Goal: Task Accomplishment & Management: Complete application form

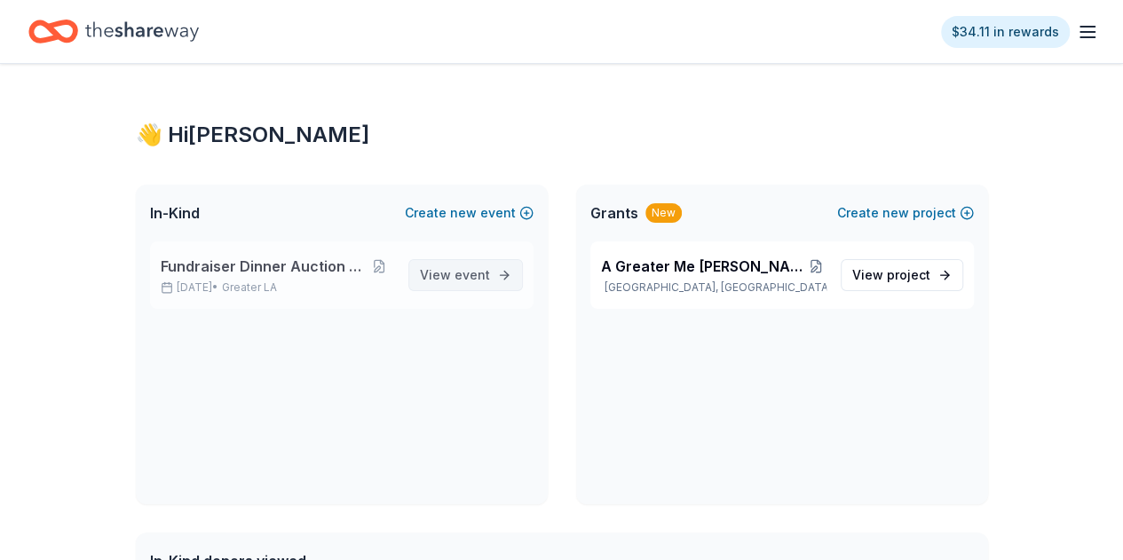
click at [481, 279] on span "event" at bounding box center [472, 274] width 36 height 15
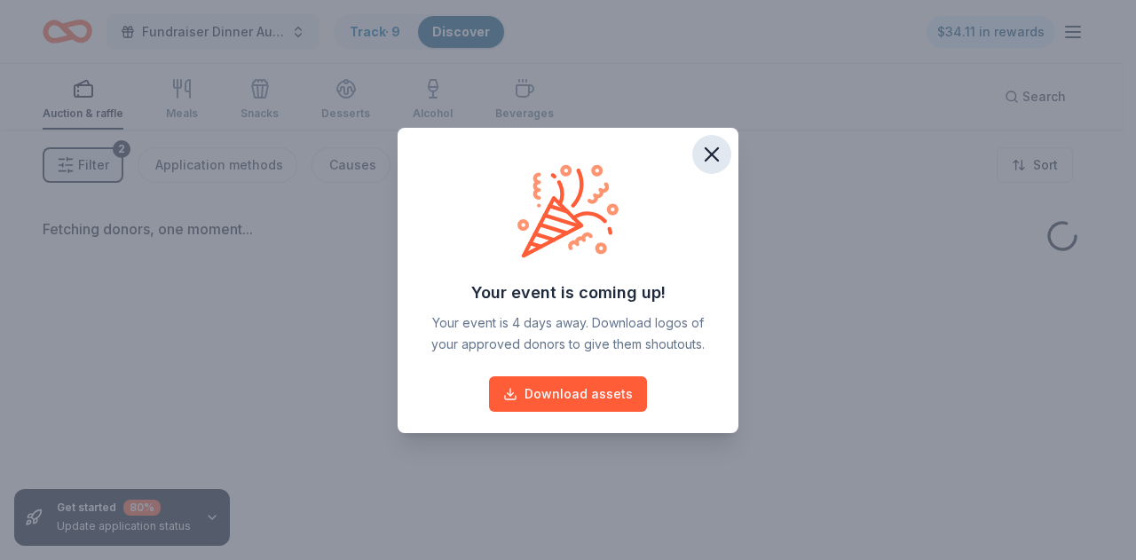
click at [710, 157] on icon "button" at bounding box center [711, 154] width 25 height 25
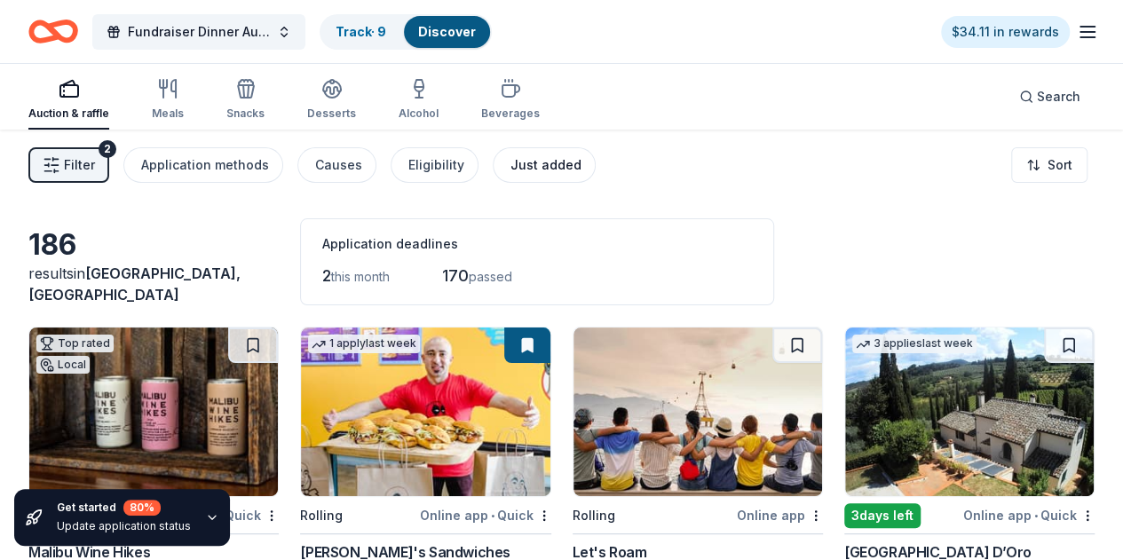
click at [525, 170] on div "Just added" at bounding box center [545, 164] width 71 height 21
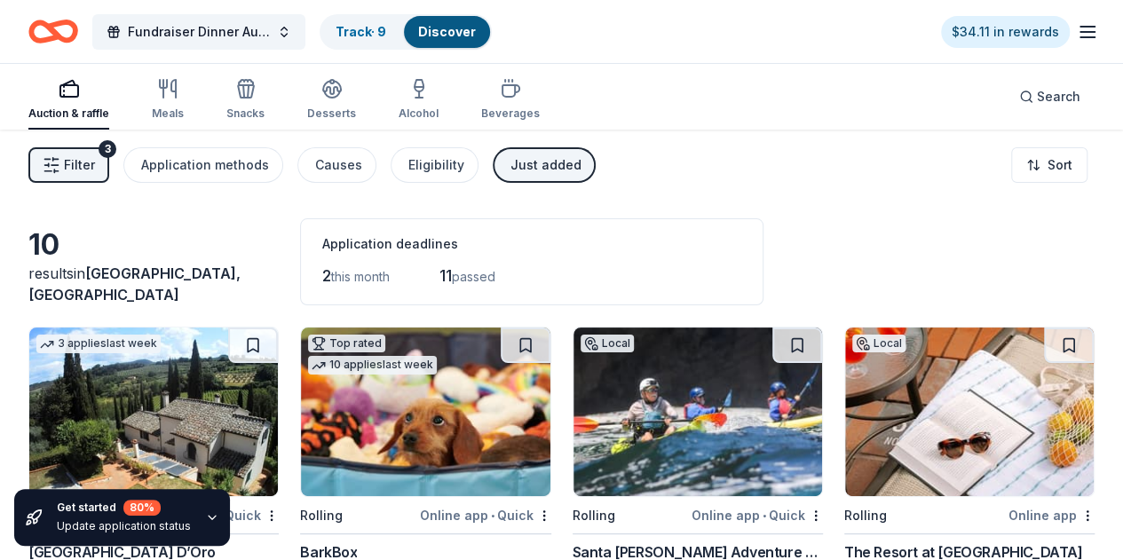
click at [562, 163] on div "Just added" at bounding box center [545, 164] width 71 height 21
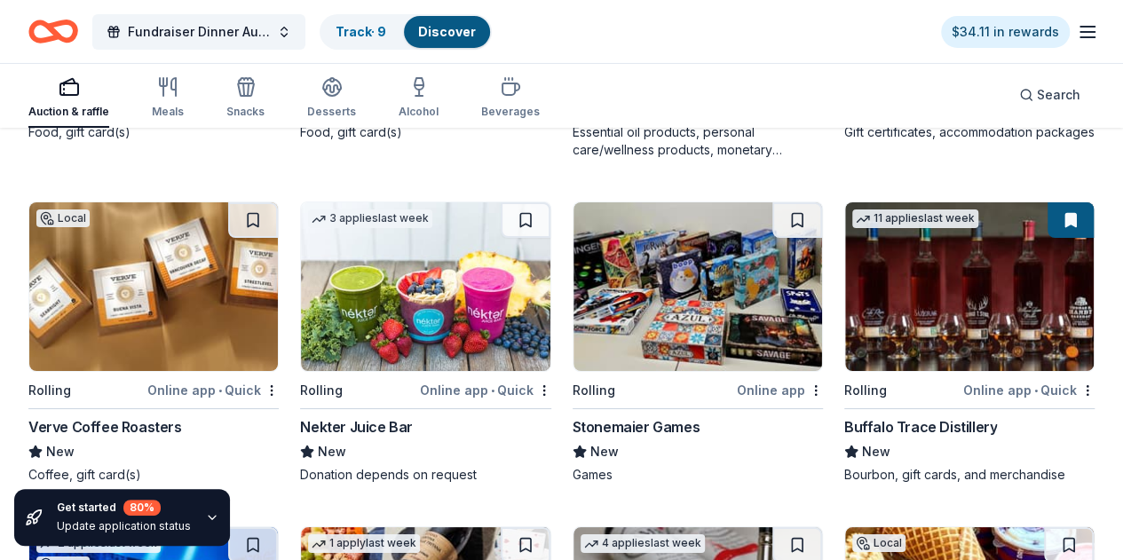
scroll to position [3106, 0]
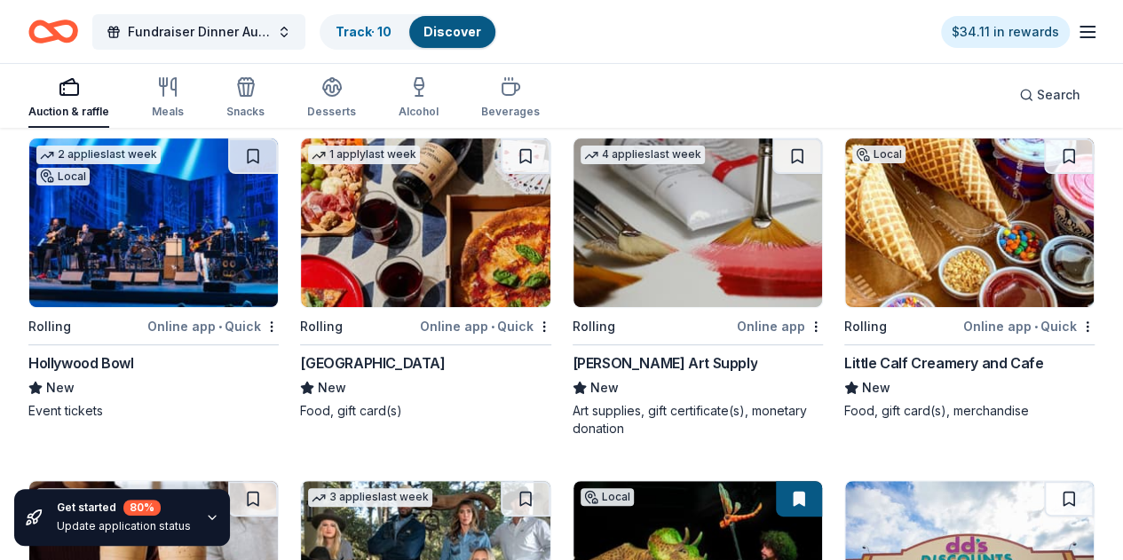
scroll to position [3550, 0]
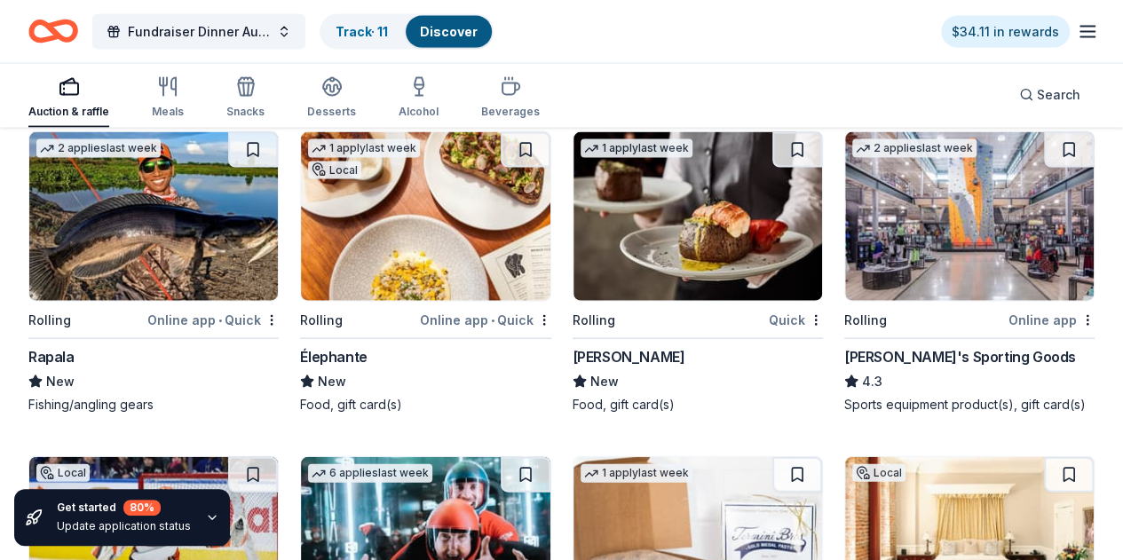
scroll to position [5236, 0]
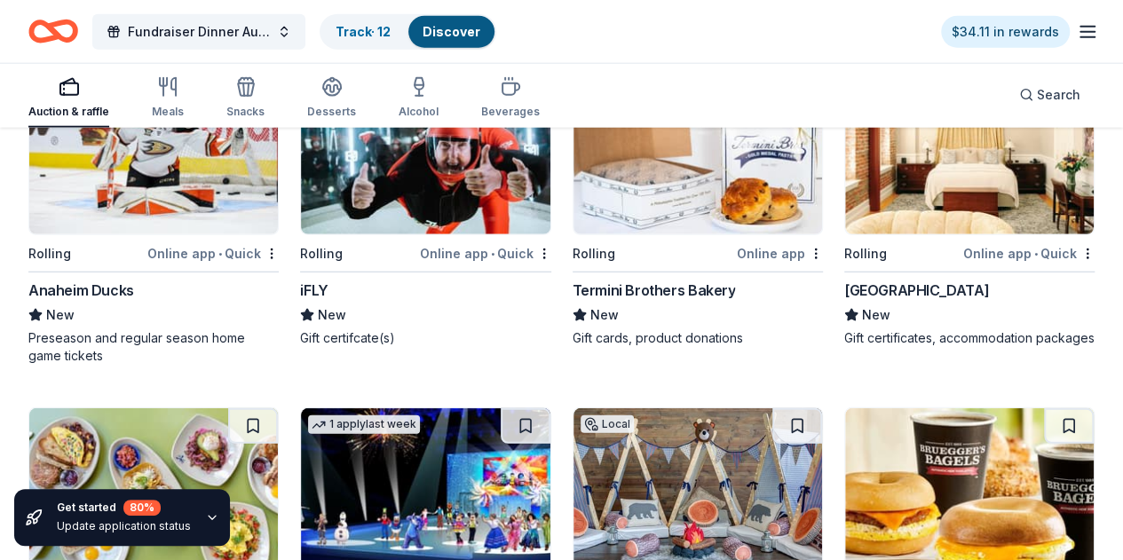
scroll to position [5503, 0]
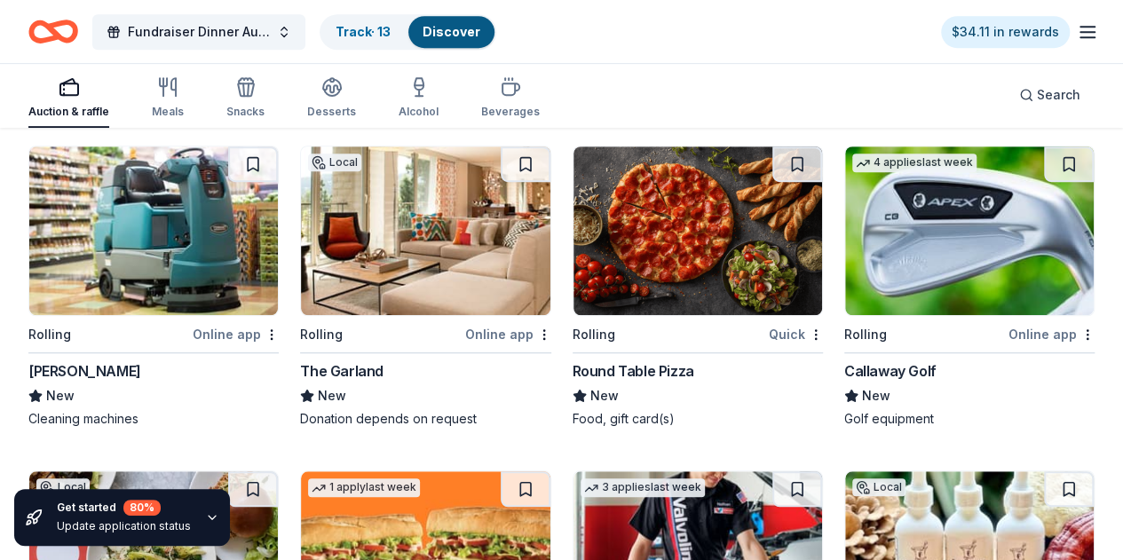
scroll to position [7304, 0]
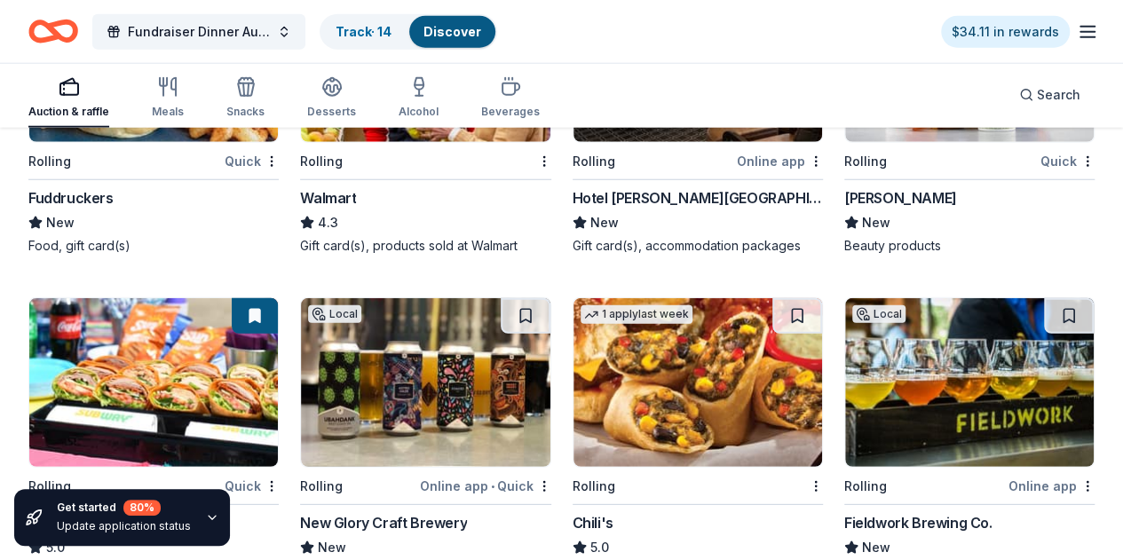
scroll to position [8960, 0]
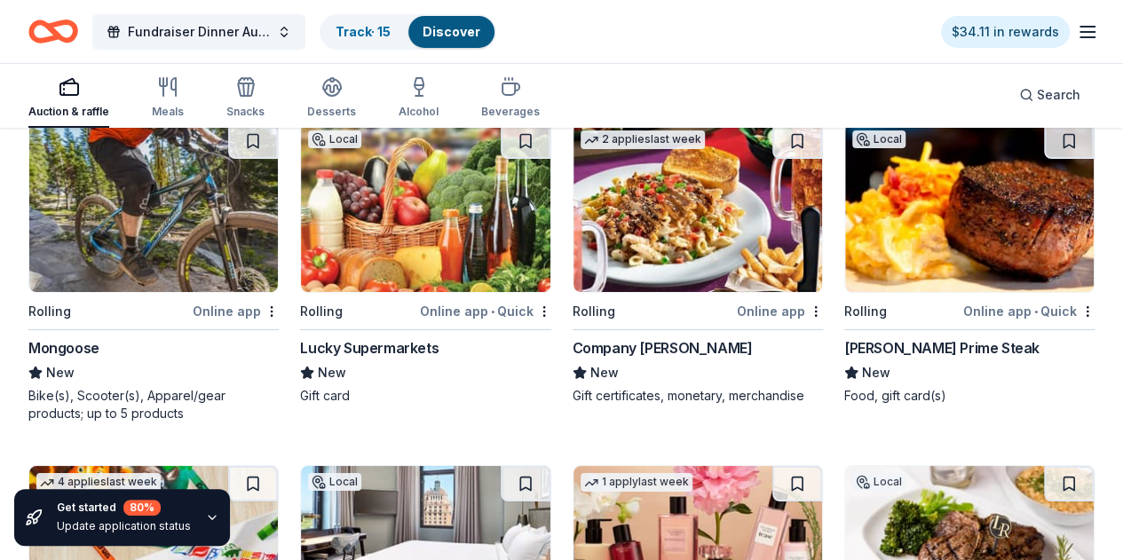
scroll to position [9867, 0]
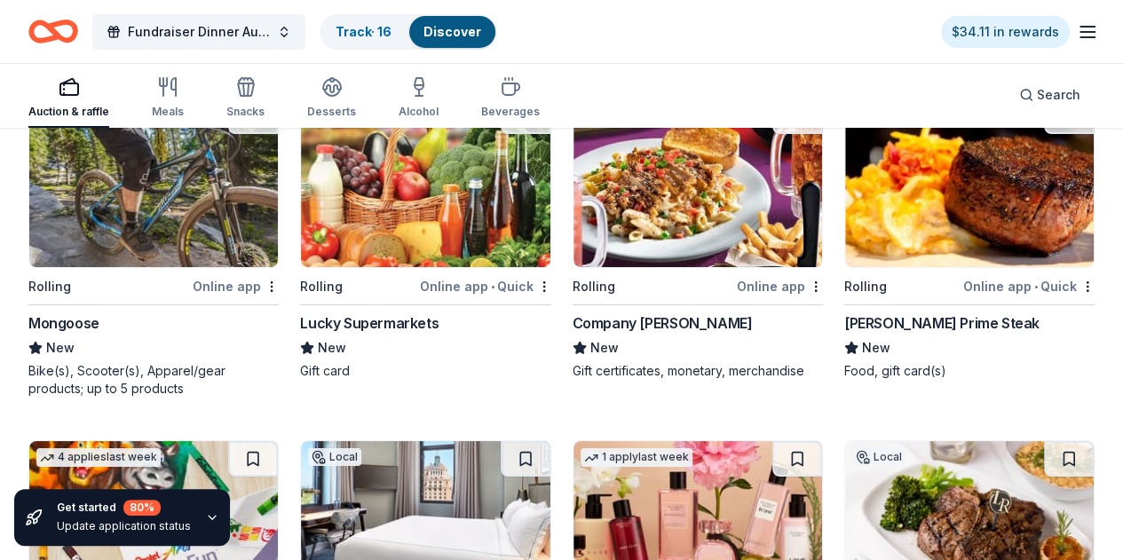
scroll to position [9956, 0]
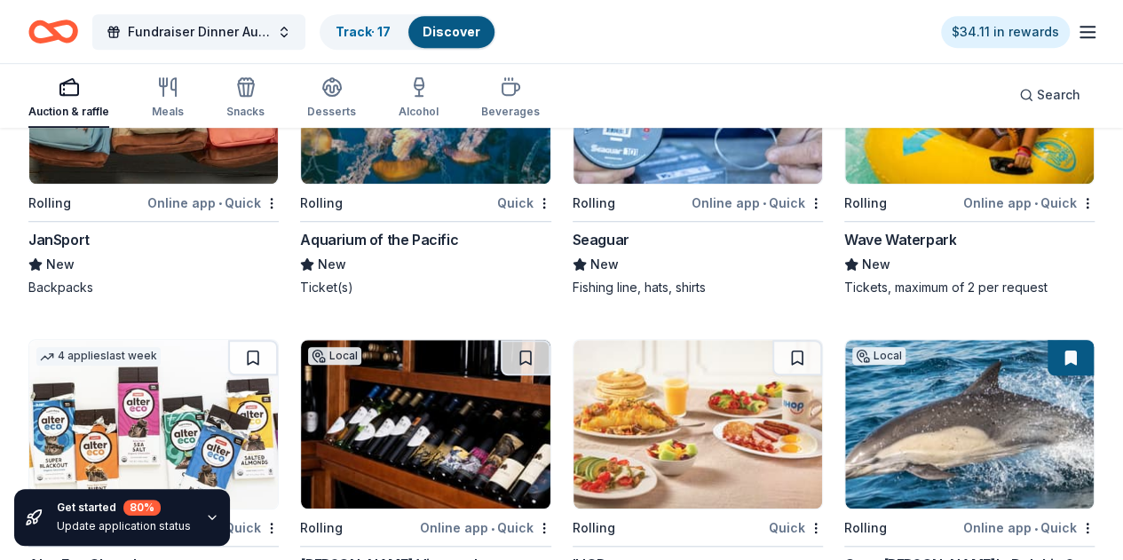
scroll to position [10311, 0]
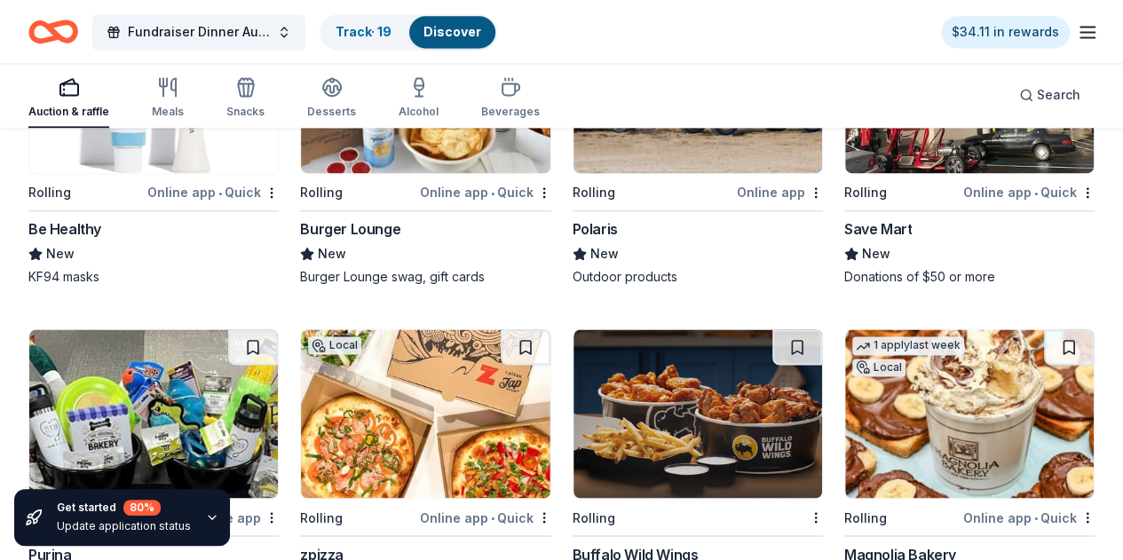
scroll to position [11376, 0]
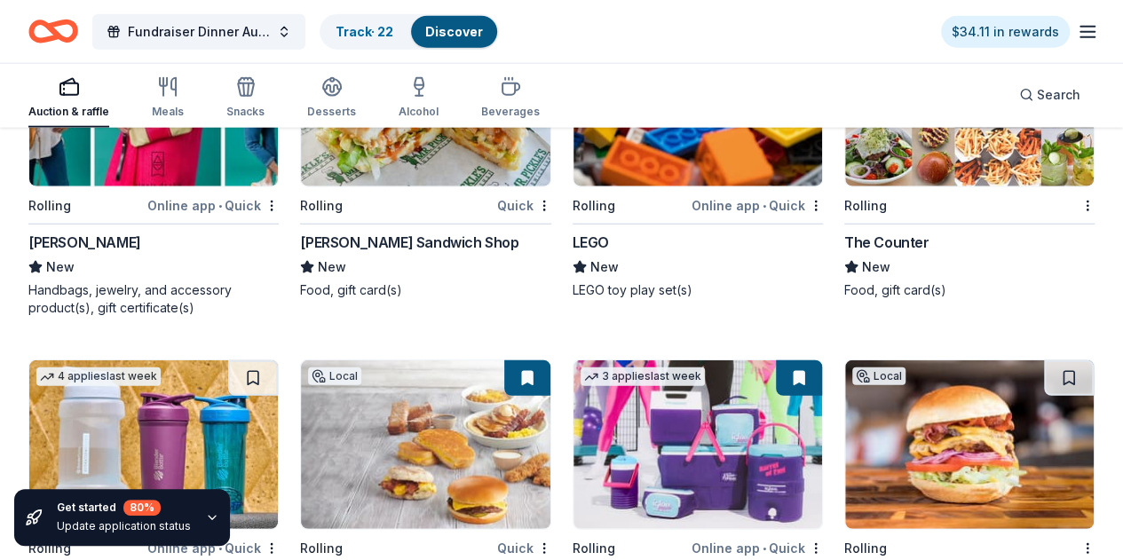
scroll to position [12353, 0]
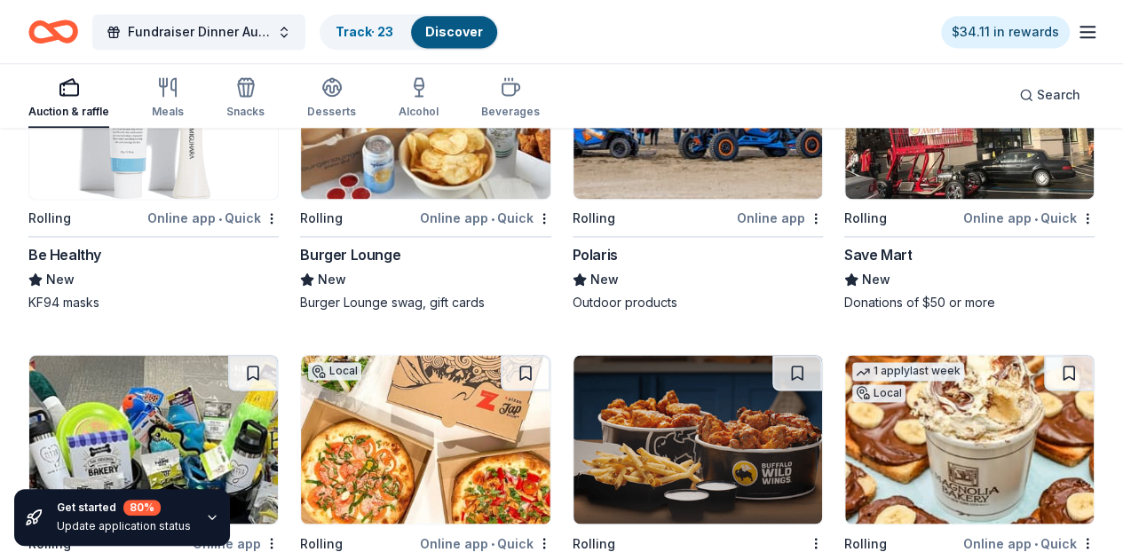
scroll to position [11381, 0]
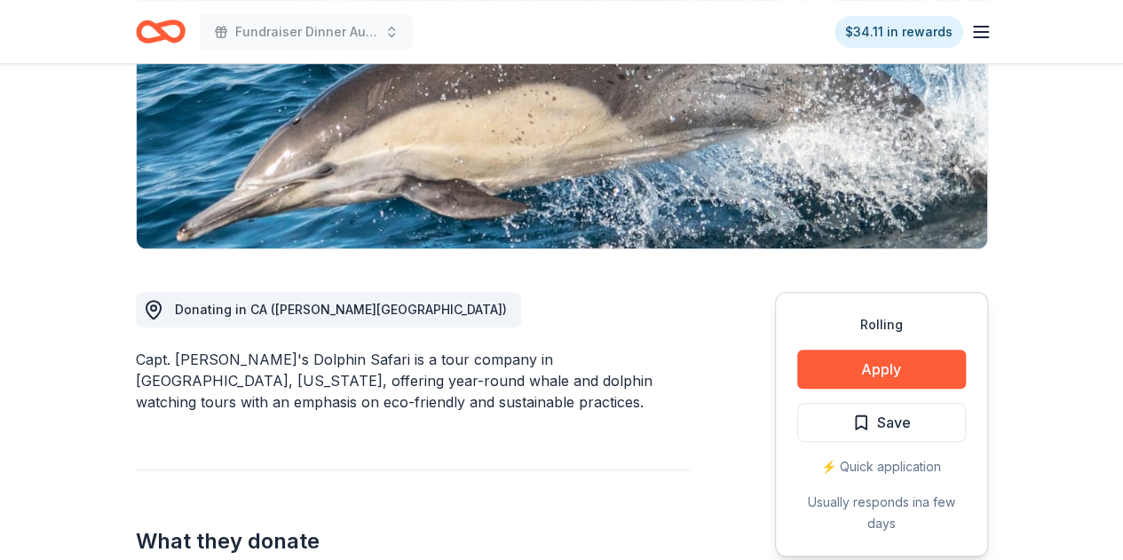
scroll to position [444, 0]
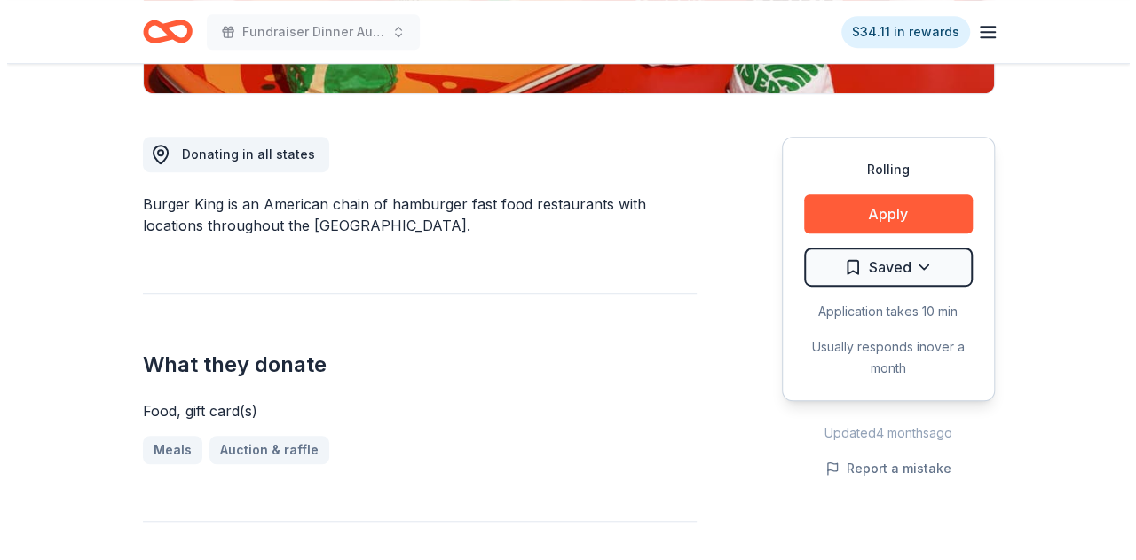
scroll to position [621, 0]
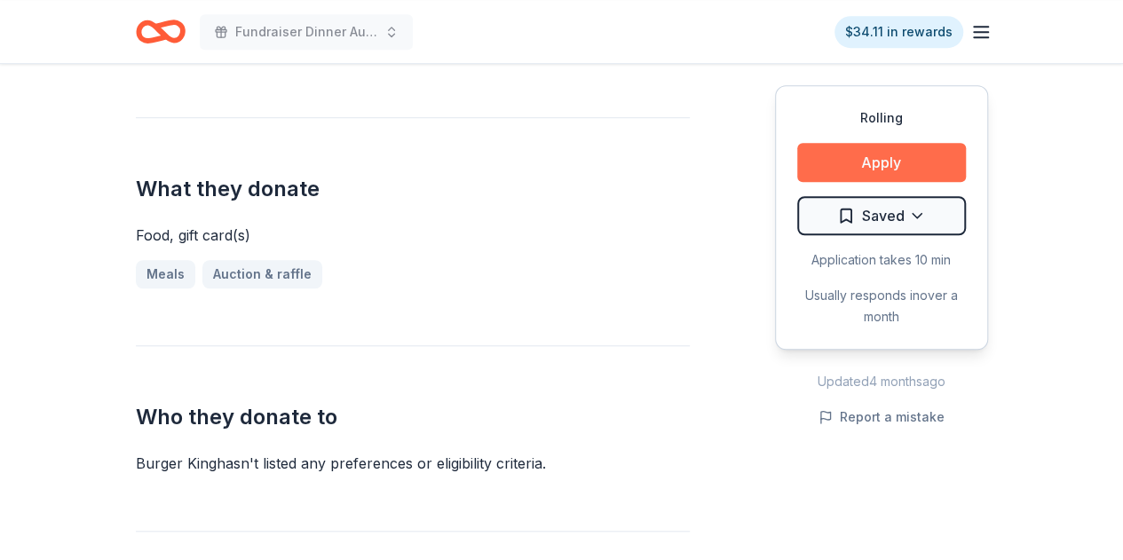
click at [889, 164] on button "Apply" at bounding box center [881, 162] width 169 height 39
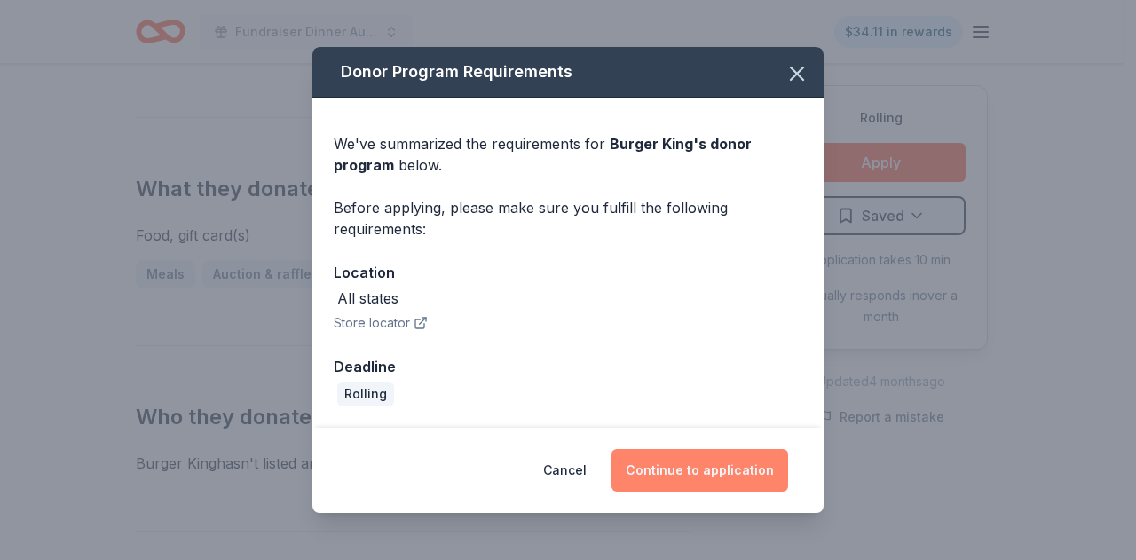
click at [705, 466] on button "Continue to application" at bounding box center [700, 470] width 177 height 43
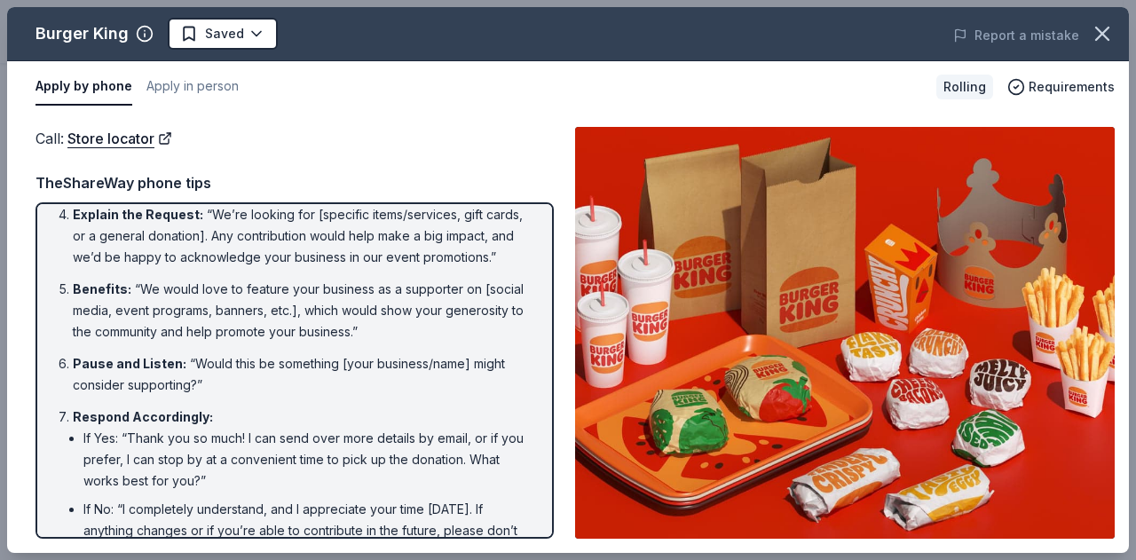
scroll to position [0, 0]
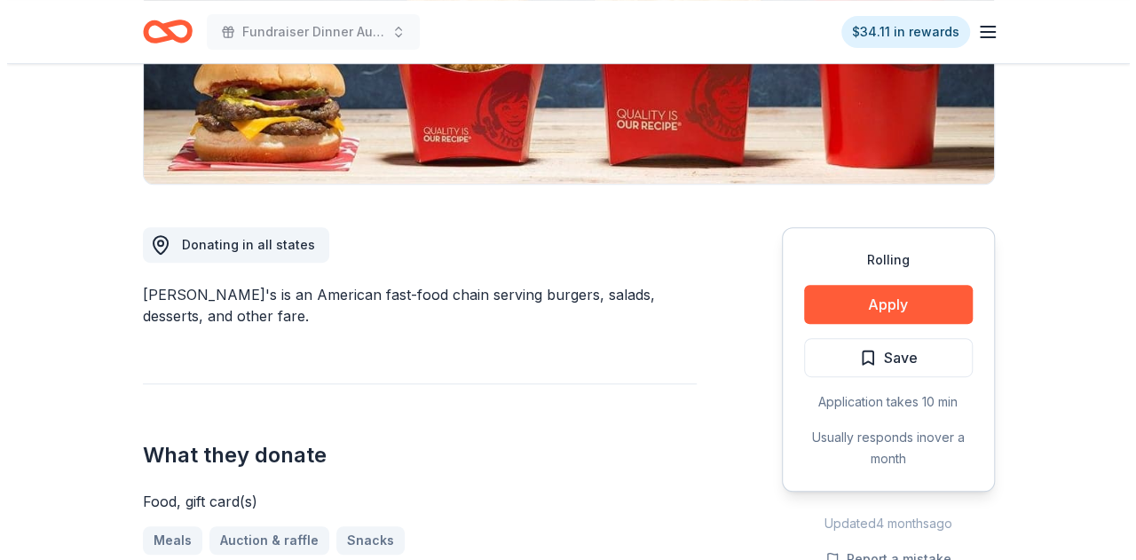
scroll to position [533, 0]
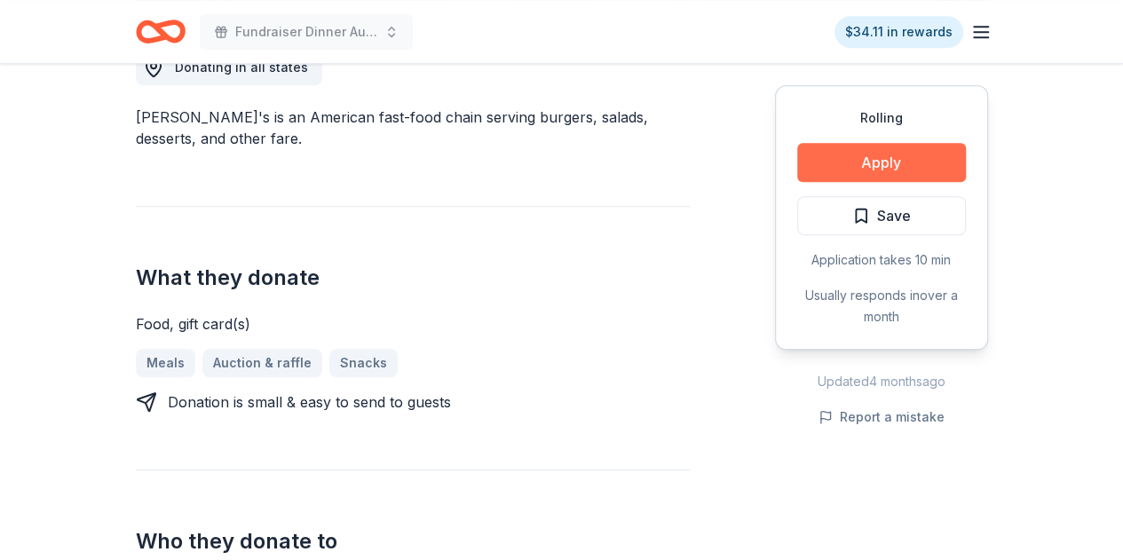
click at [901, 168] on button "Apply" at bounding box center [881, 162] width 169 height 39
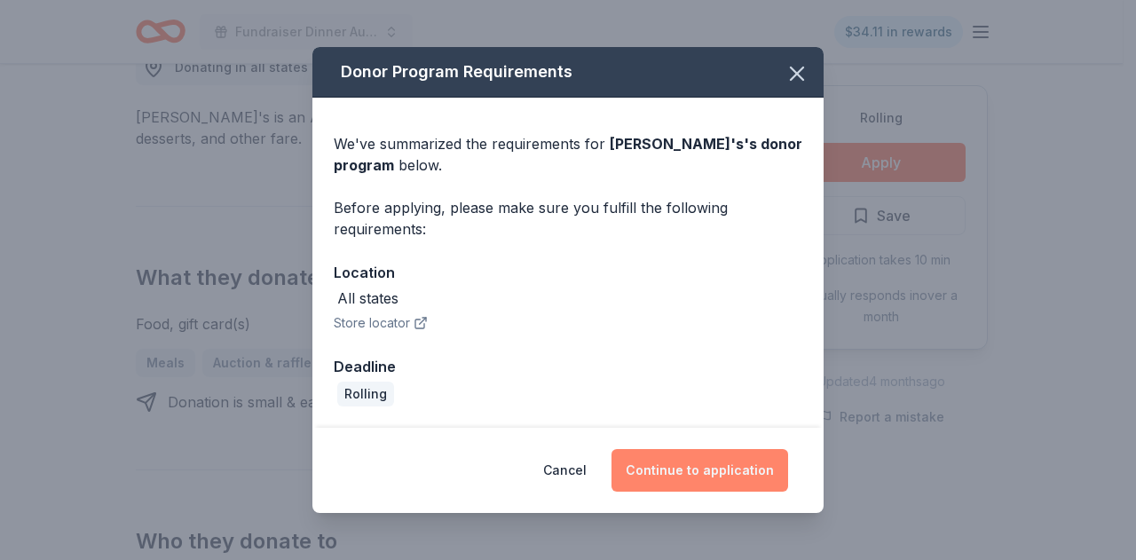
click at [737, 479] on button "Continue to application" at bounding box center [700, 470] width 177 height 43
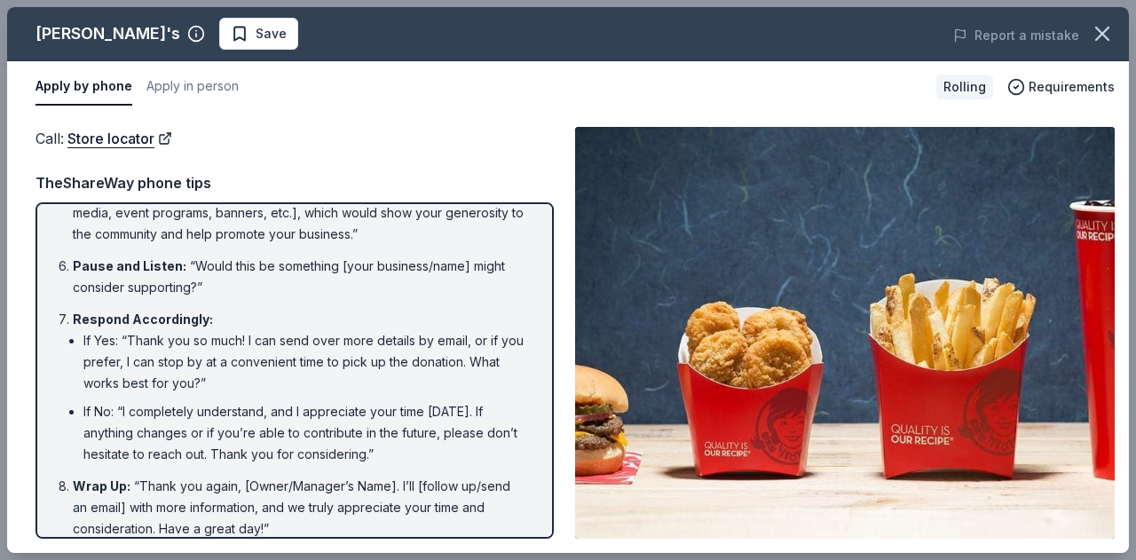
scroll to position [355, 0]
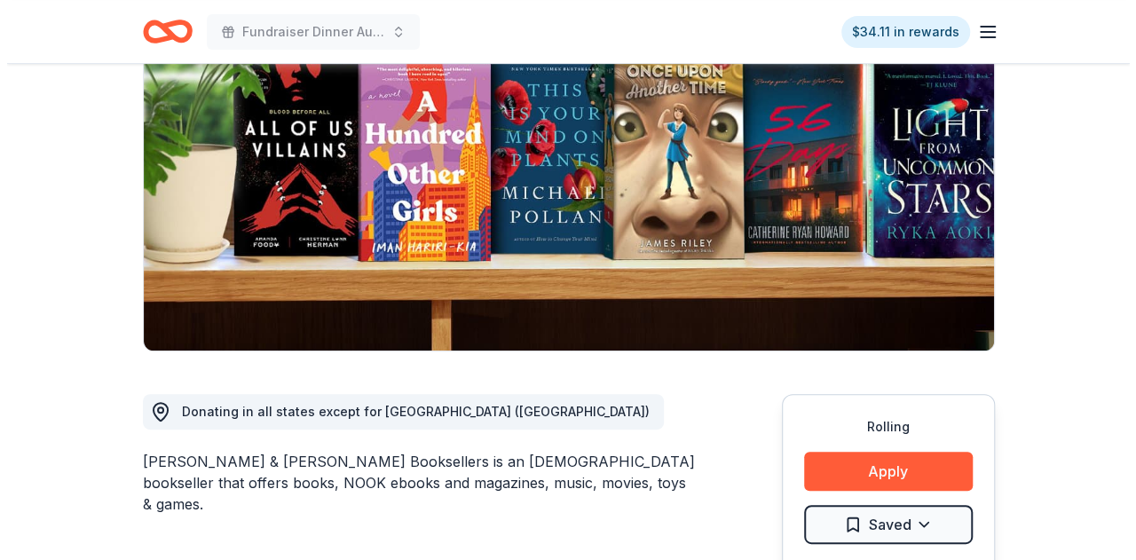
scroll to position [355, 0]
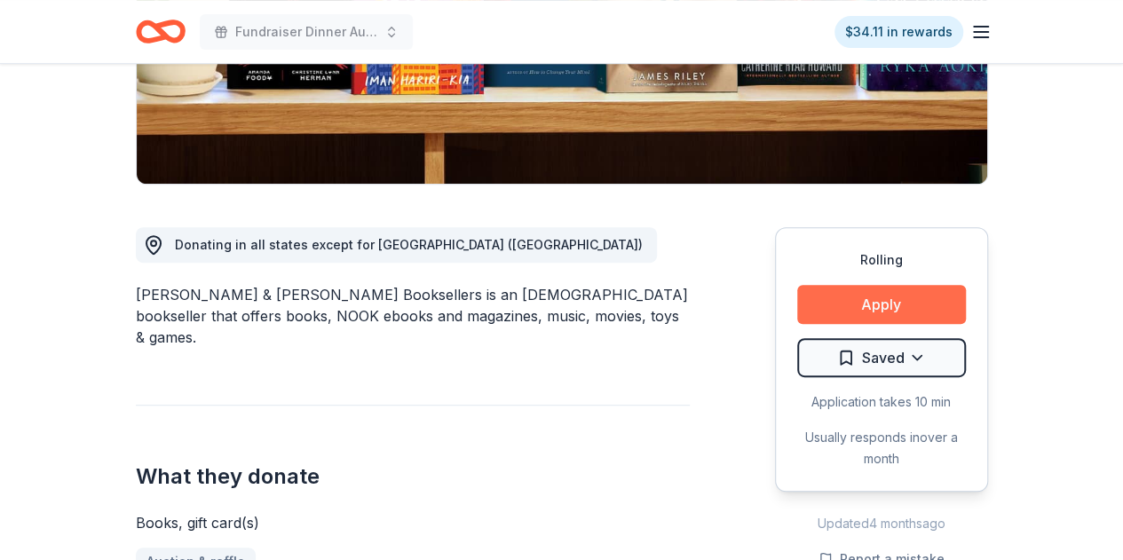
click at [896, 302] on button "Apply" at bounding box center [881, 304] width 169 height 39
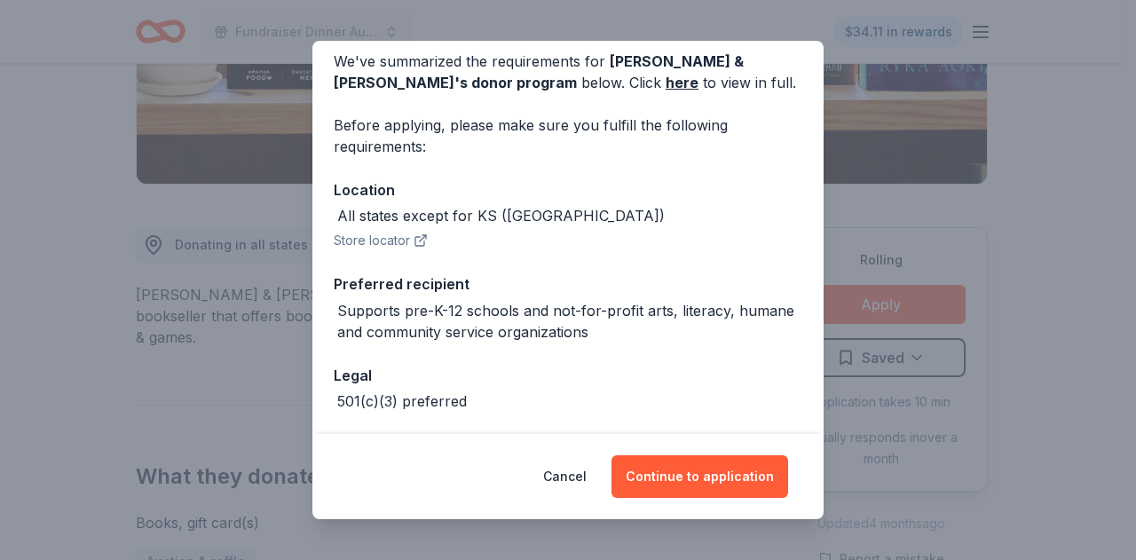
scroll to position [147, 0]
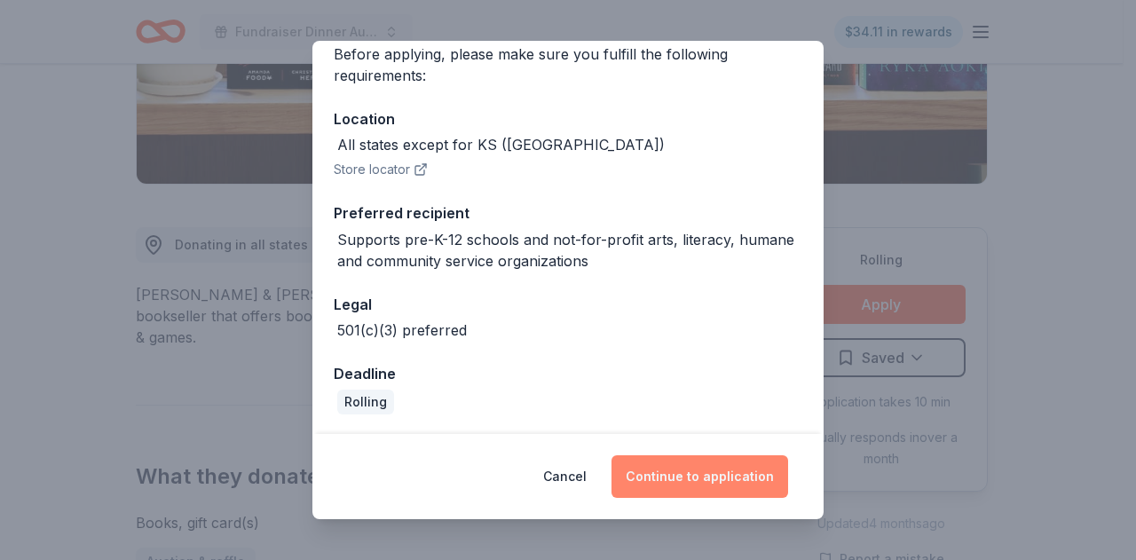
click at [730, 474] on button "Continue to application" at bounding box center [700, 476] width 177 height 43
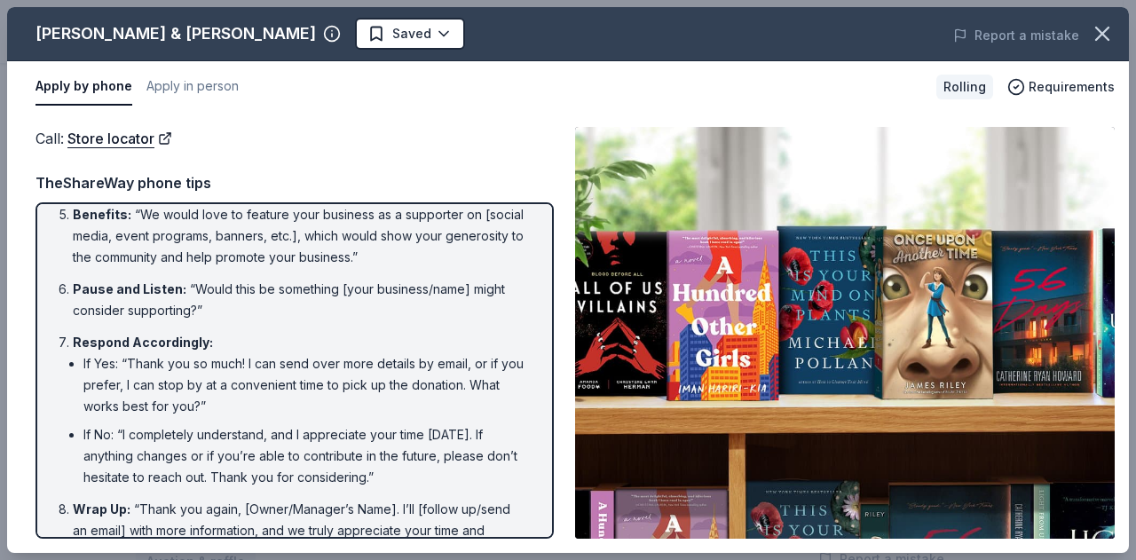
scroll to position [394, 0]
